Goal: Complete application form

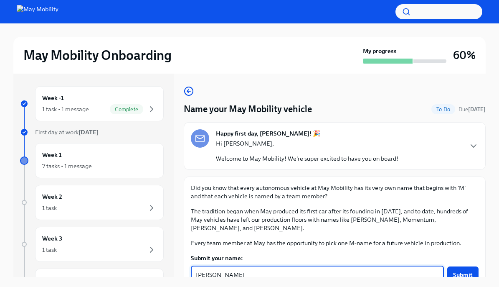
scroll to position [29, 0]
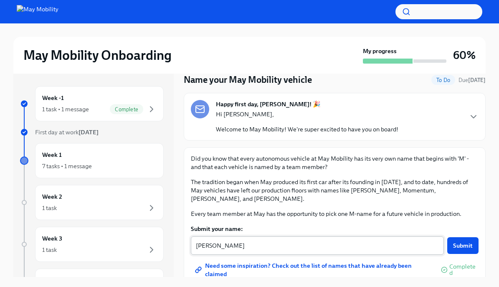
click at [255, 242] on div "[PERSON_NAME] x ​" at bounding box center [317, 245] width 253 height 18
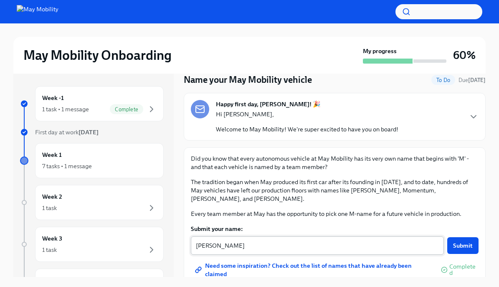
click at [255, 242] on div "[PERSON_NAME] x ​" at bounding box center [317, 245] width 253 height 18
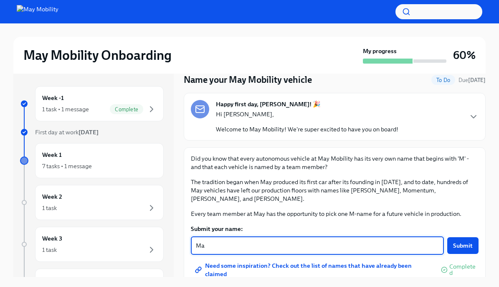
type textarea "M"
